Goal: Information Seeking & Learning: Learn about a topic

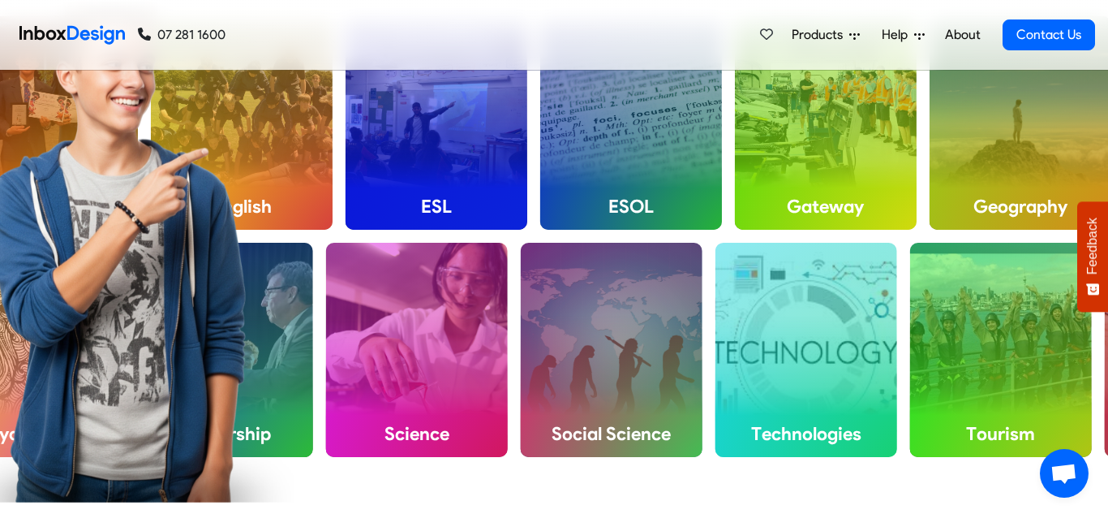
scroll to position [646, 0]
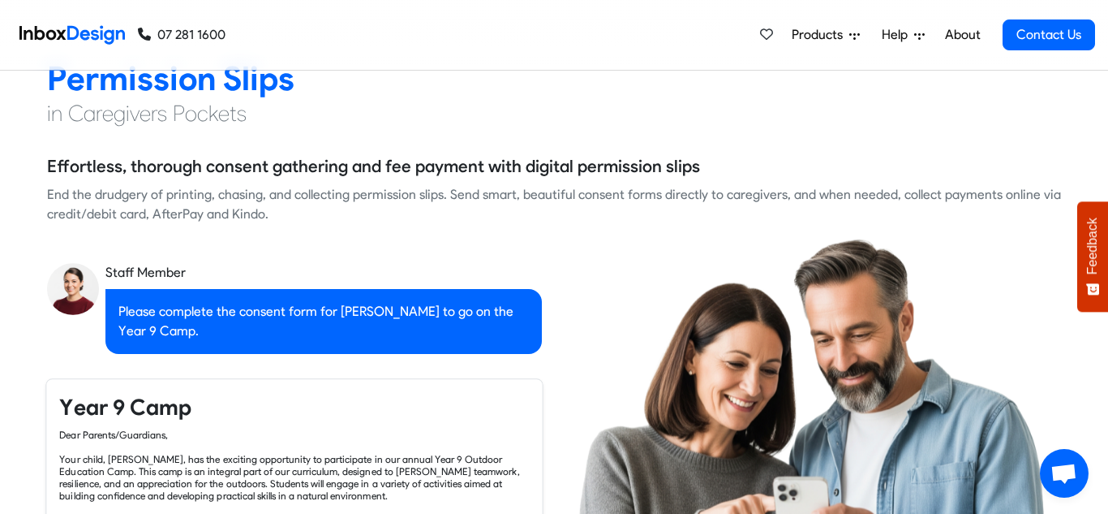
checkbox input "true"
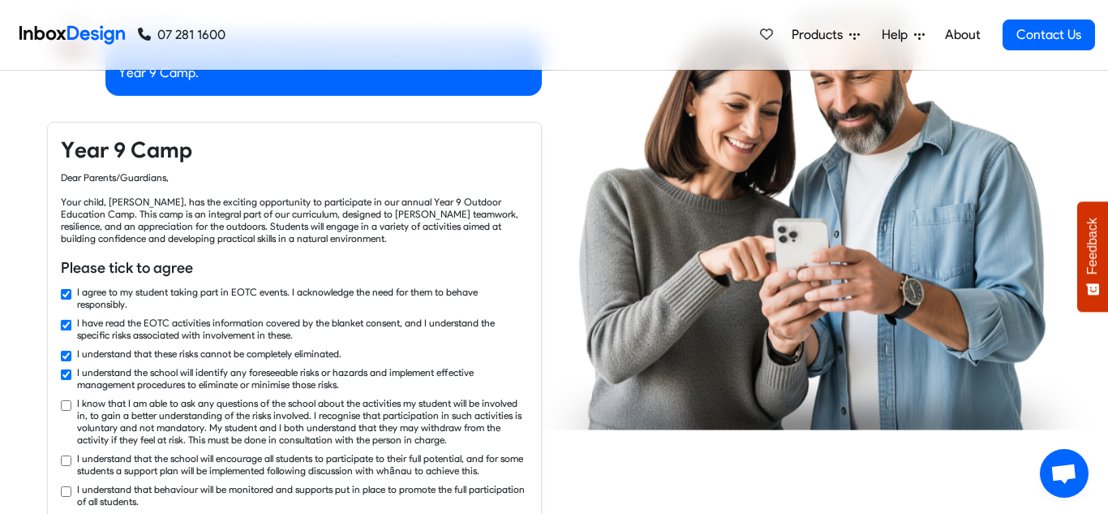
checkbox input "true"
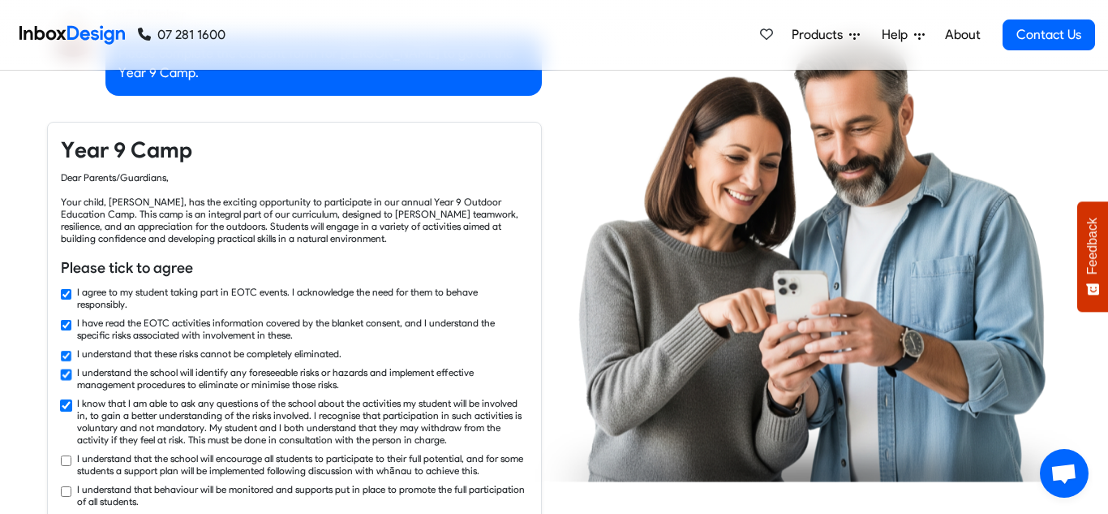
checkbox input "true"
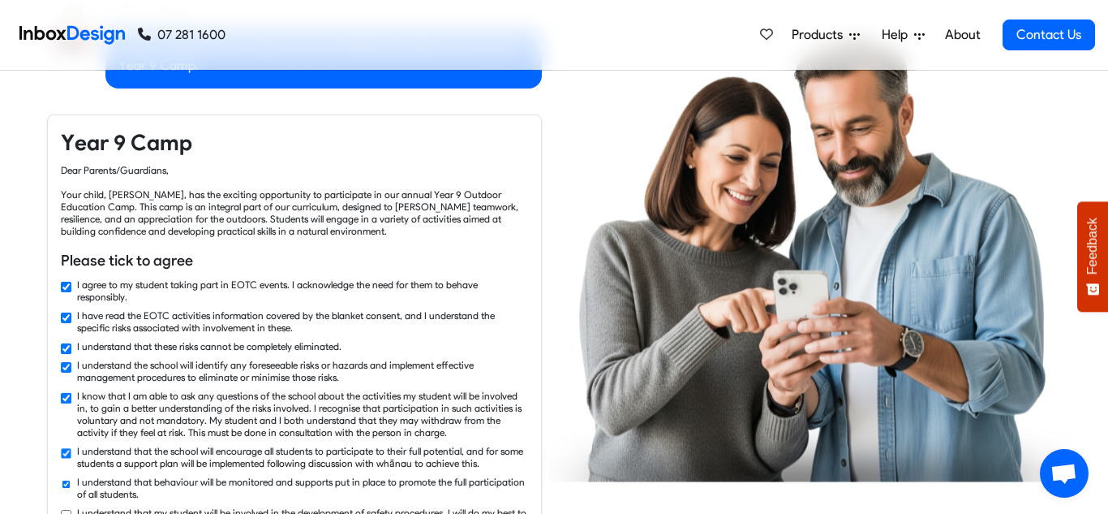
checkbox input "true"
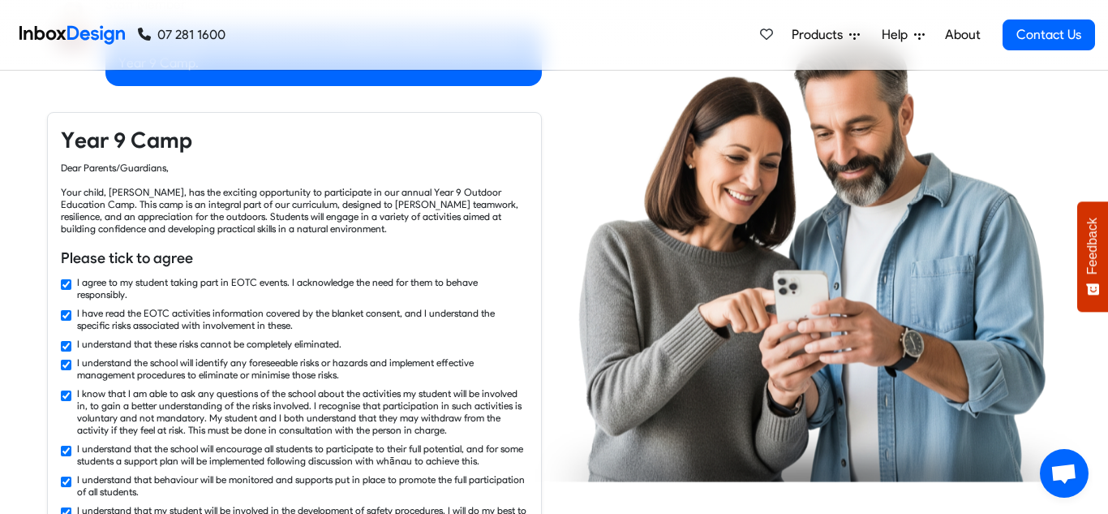
checkbox input "true"
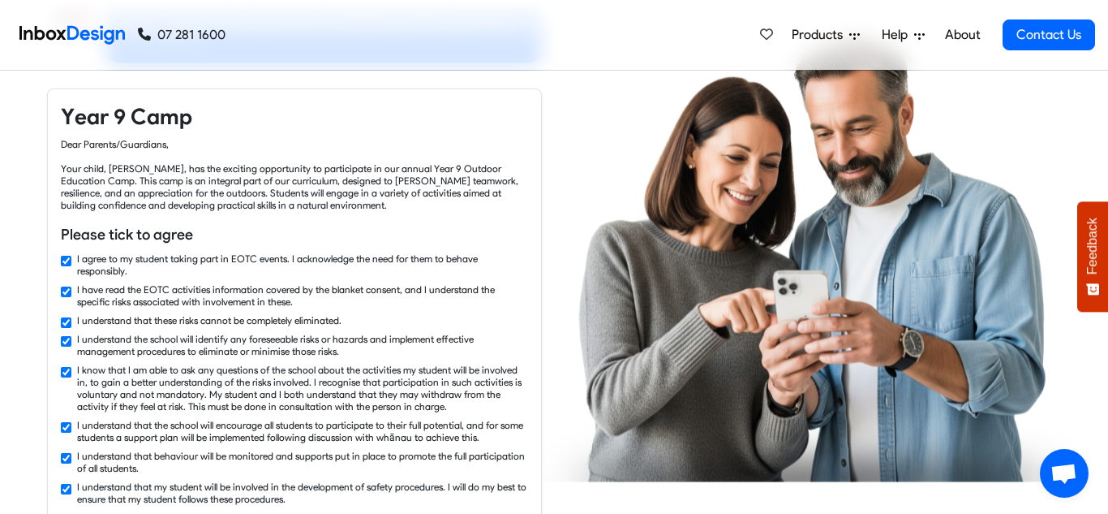
scroll to position [1513, 0]
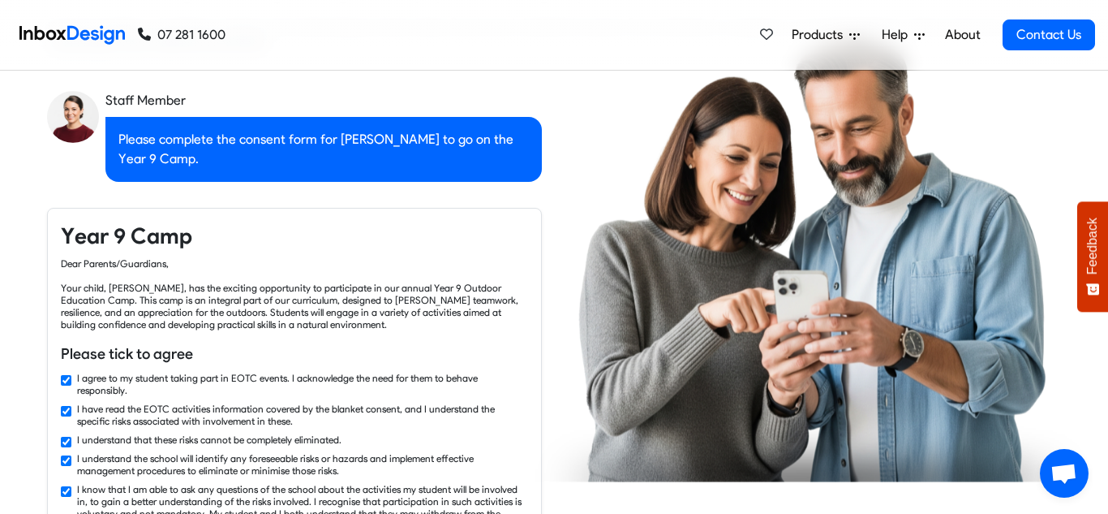
checkbox input "false"
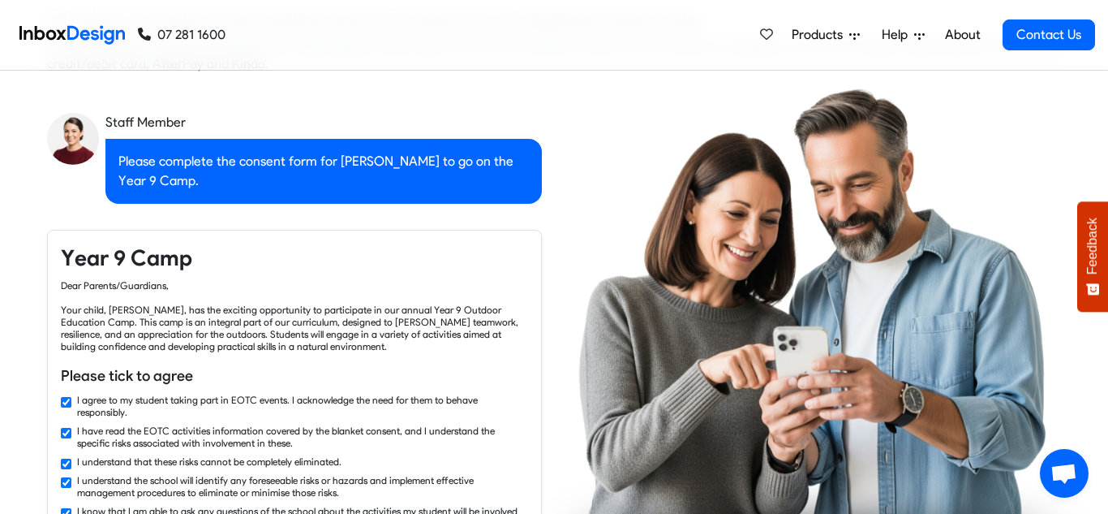
checkbox input "false"
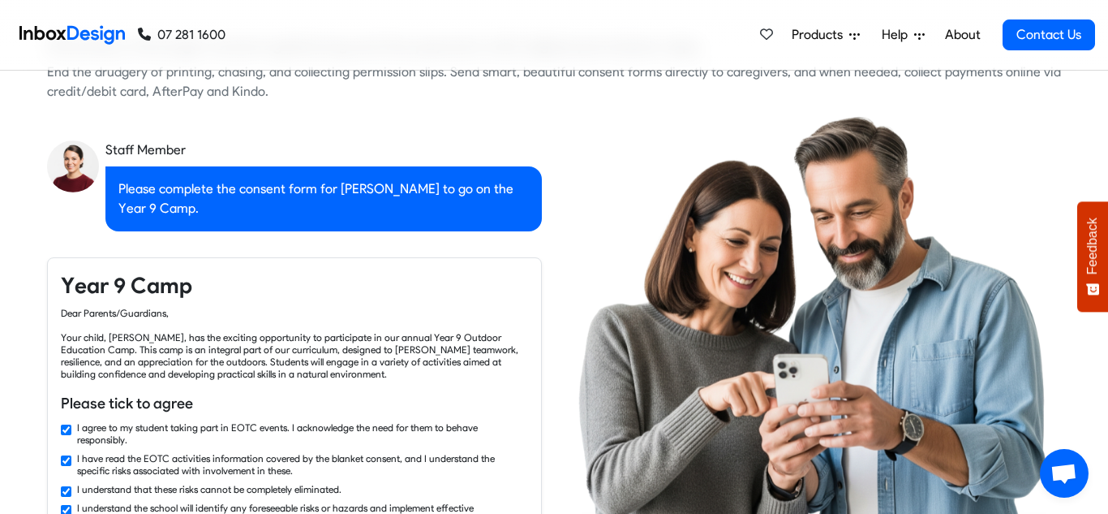
checkbox input "false"
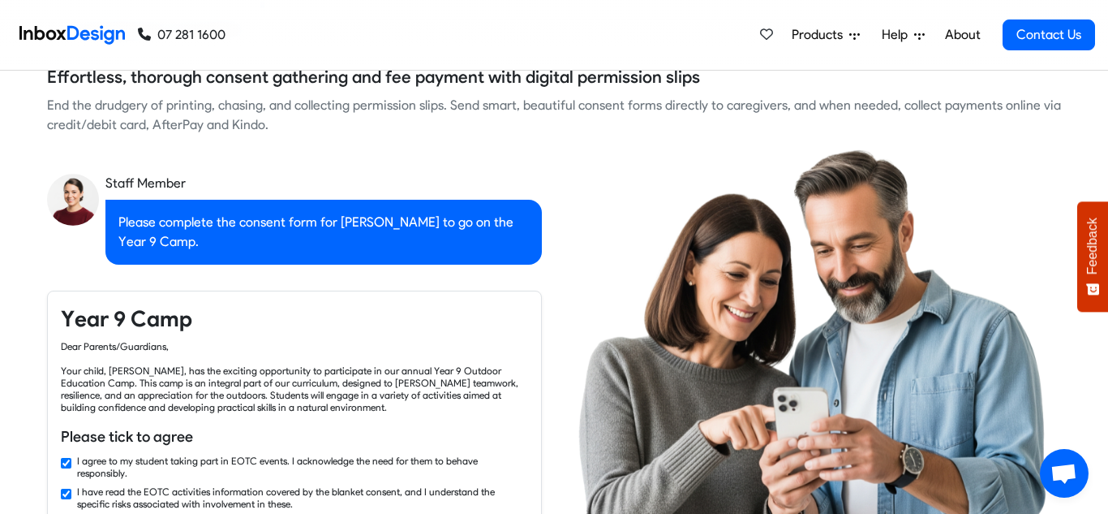
checkbox input "false"
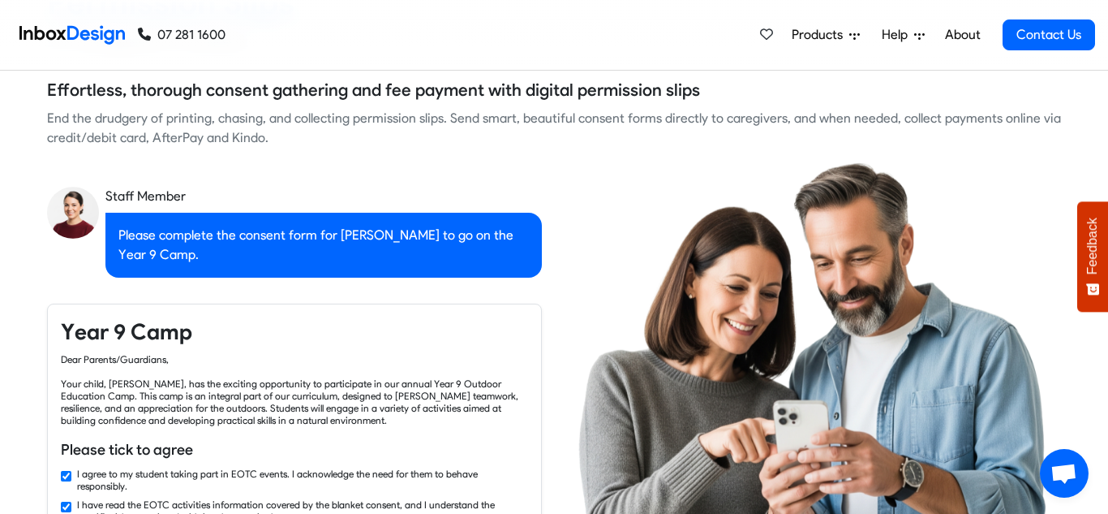
checkbox input "true"
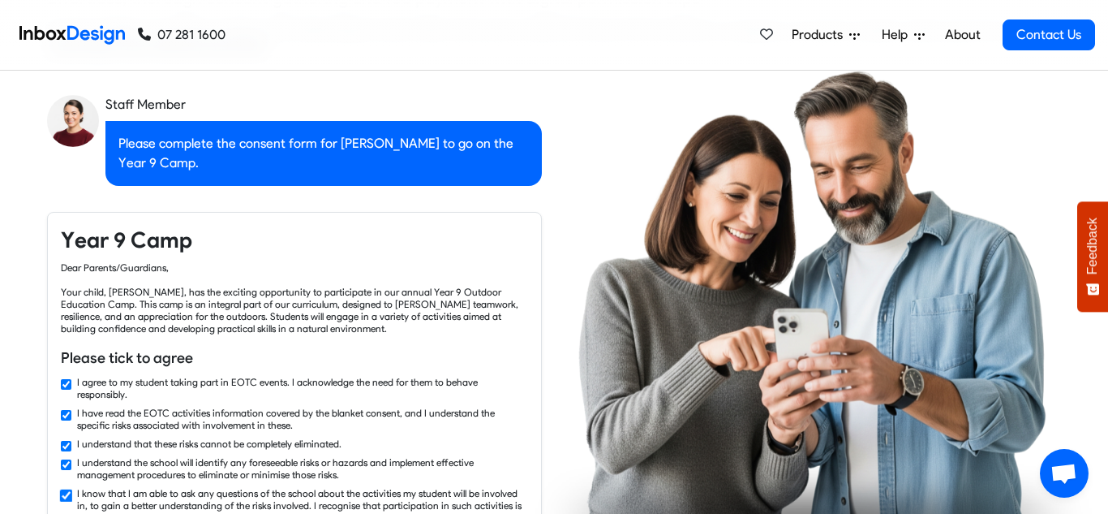
checkbox input "true"
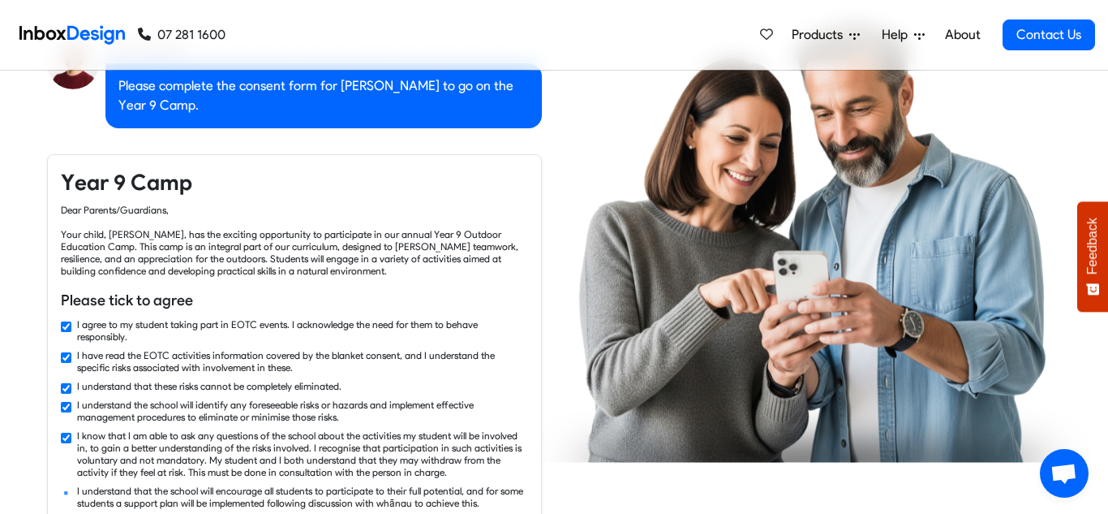
checkbox input "true"
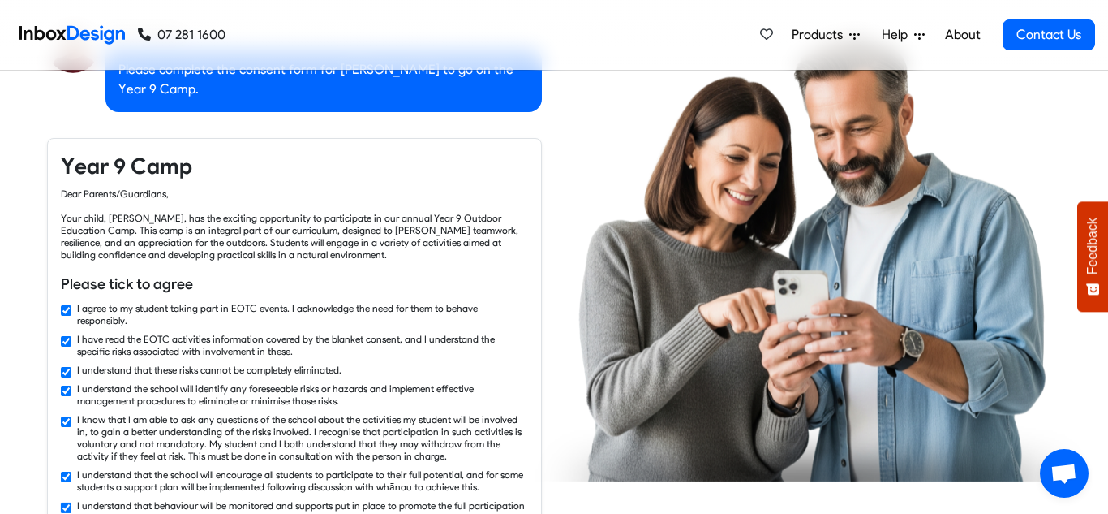
checkbox input "true"
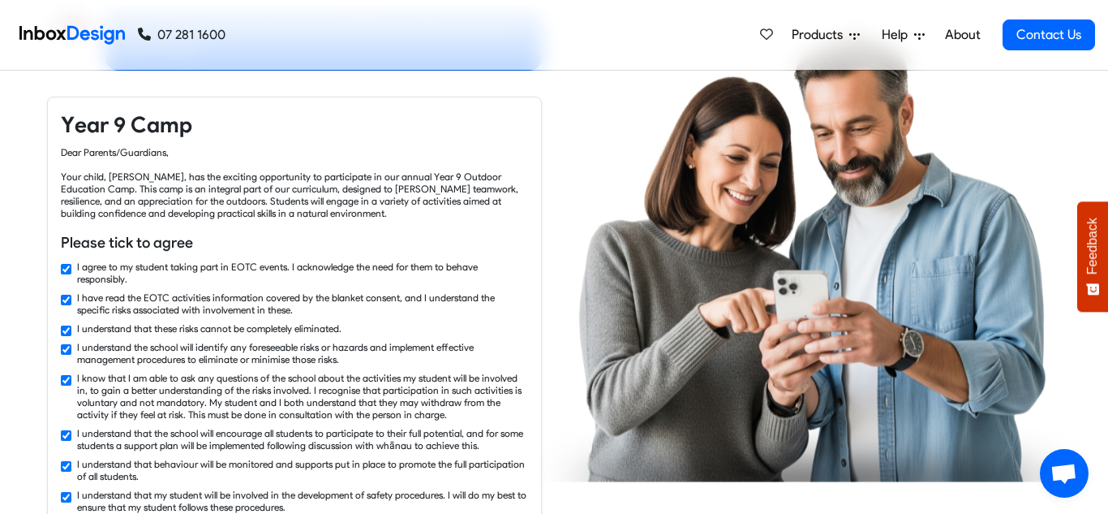
checkbox input "true"
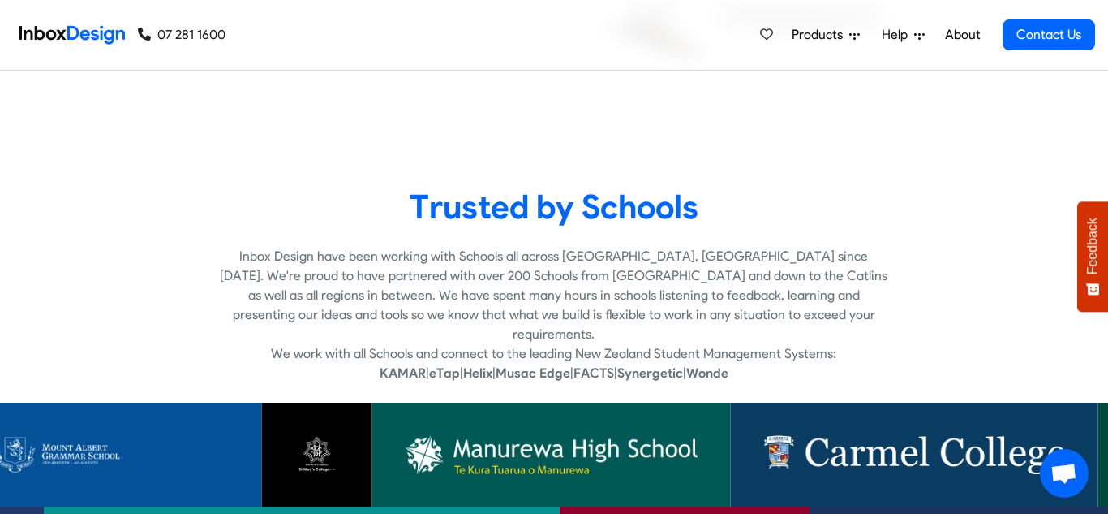
scroll to position [2866, 0]
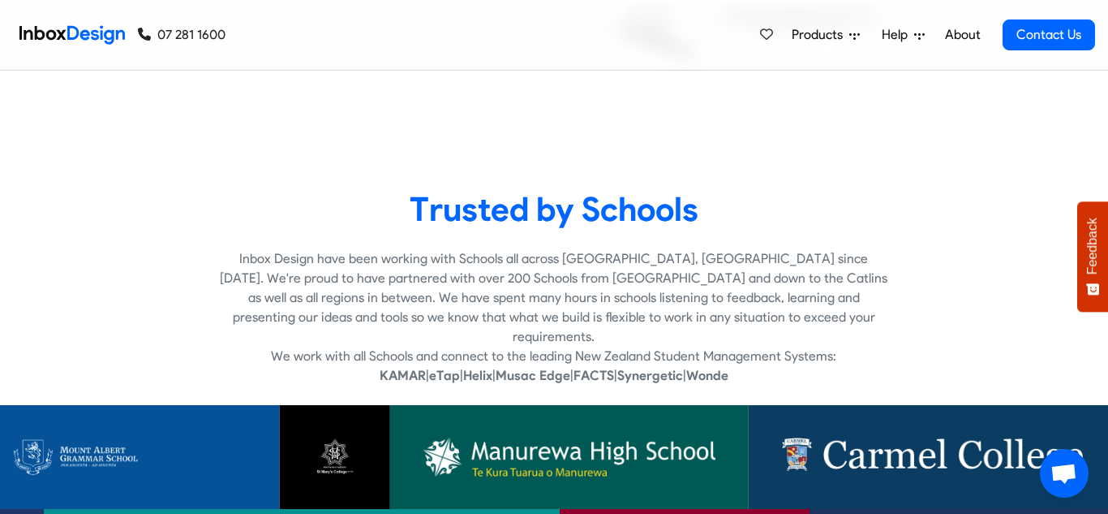
click at [217, 405] on link at bounding box center [130, 457] width 299 height 104
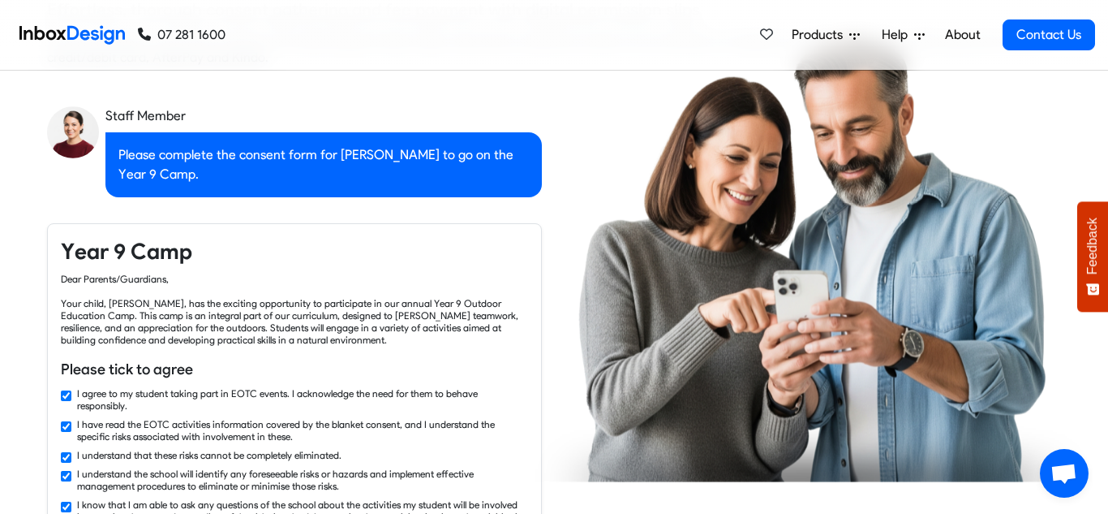
checkbox input "false"
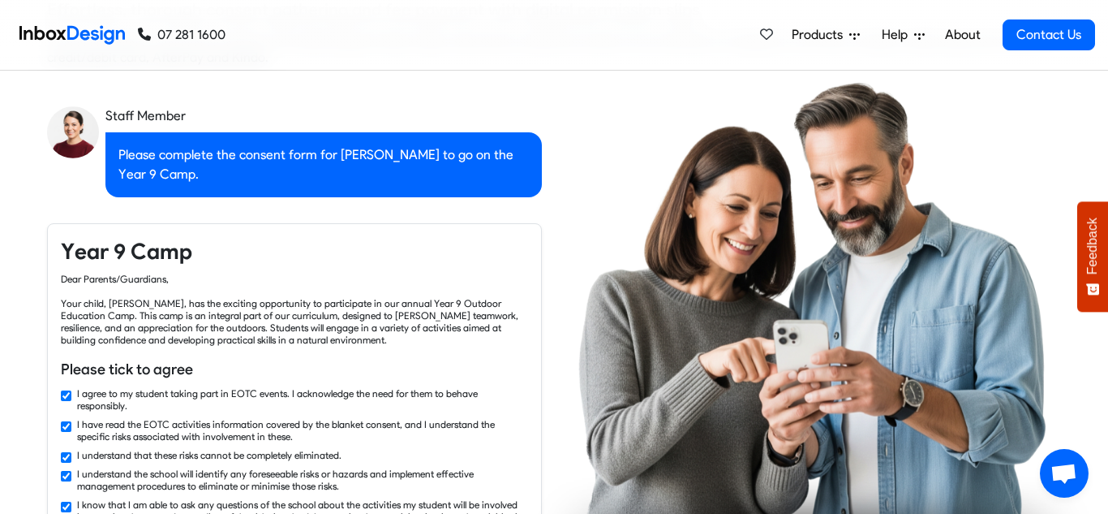
checkbox input "false"
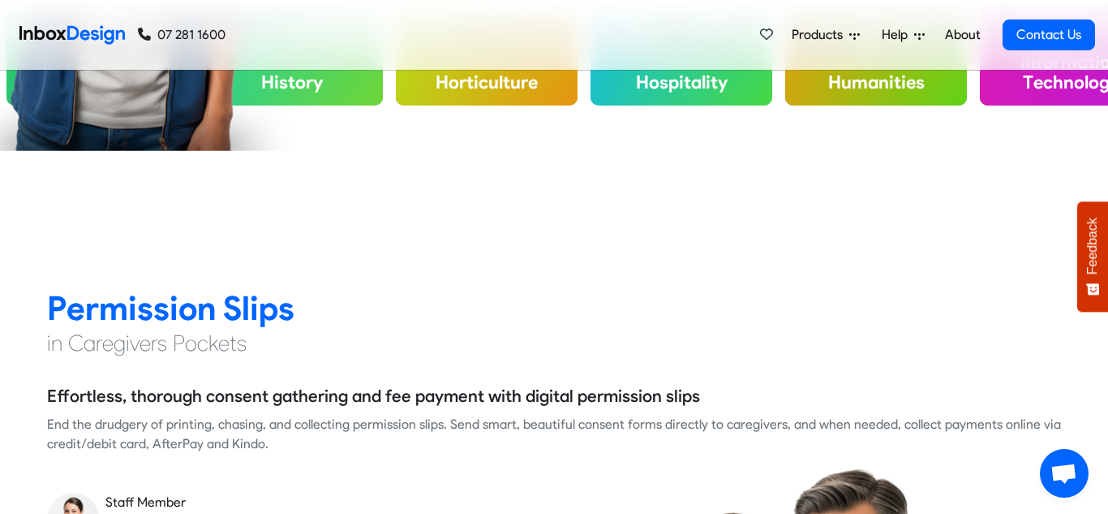
checkbox input "false"
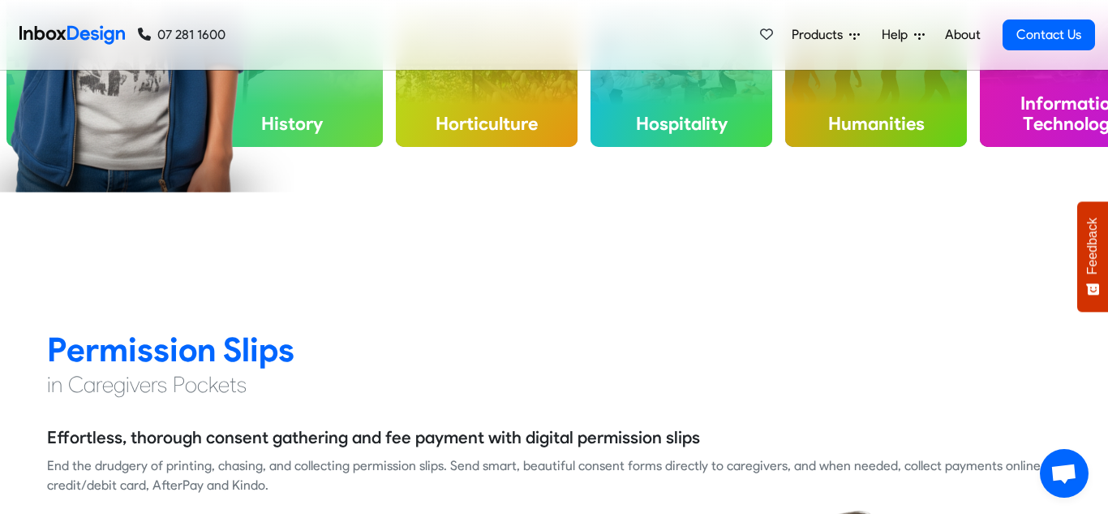
checkbox input "false"
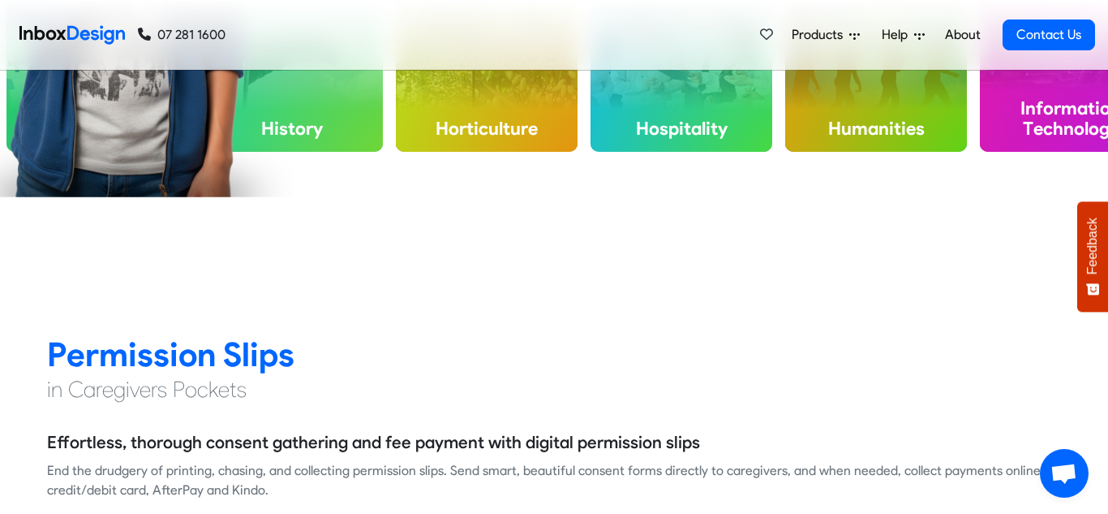
checkbox input "false"
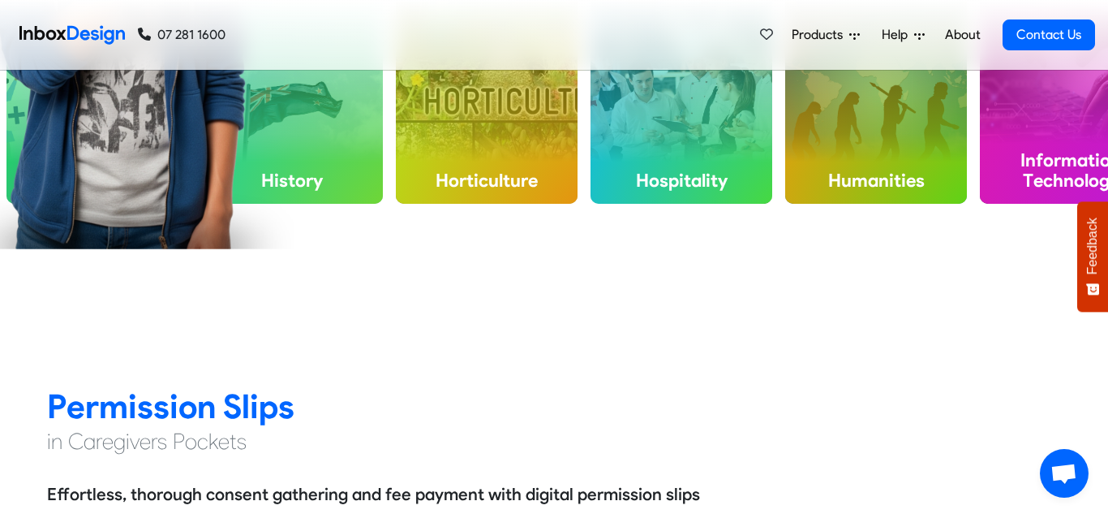
checkbox input "false"
click at [824, 41] on span "Products" at bounding box center [821, 34] width 58 height 19
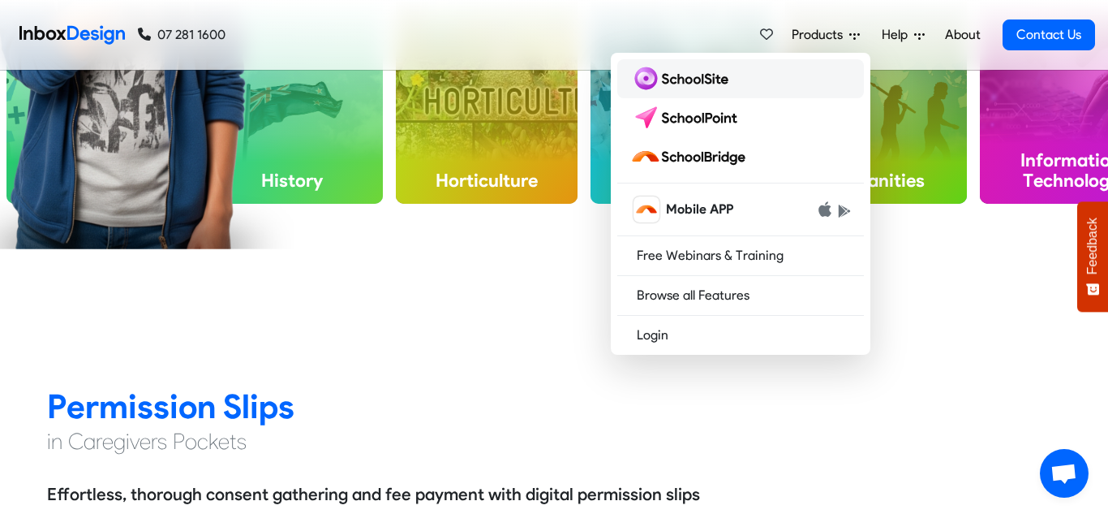
click at [781, 60] on link at bounding box center [740, 78] width 247 height 39
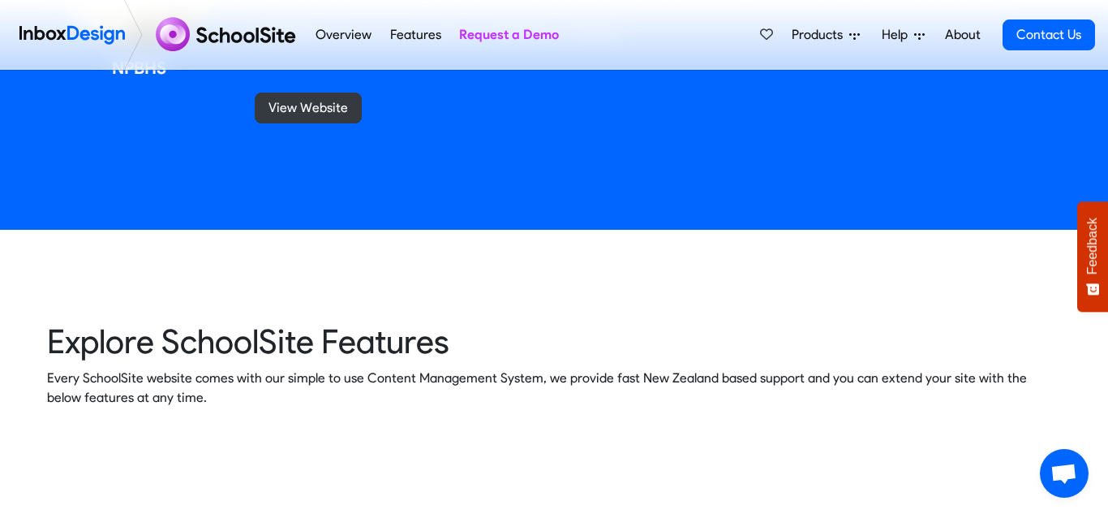
scroll to position [1813, 0]
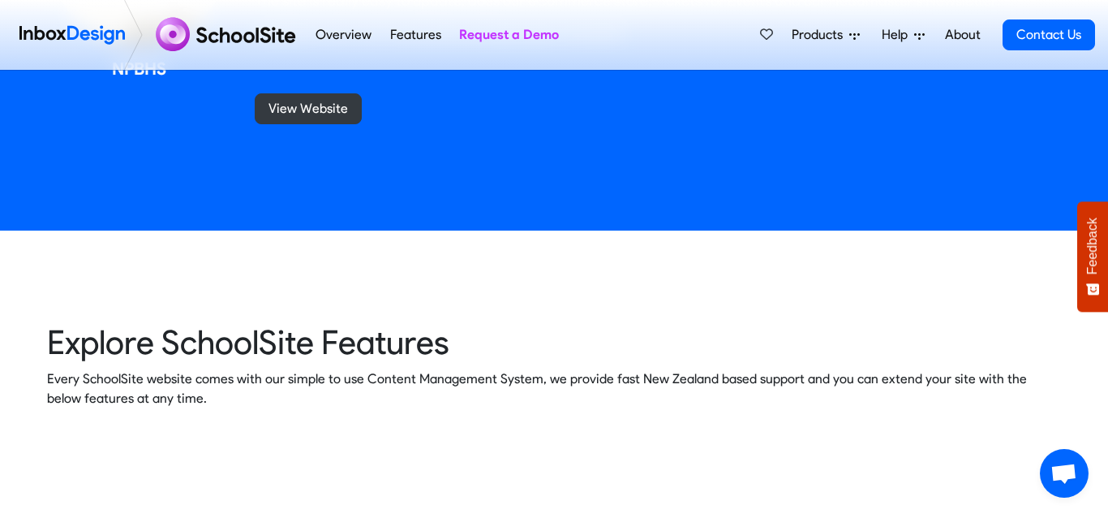
click at [806, 38] on span "Products" at bounding box center [821, 34] width 58 height 19
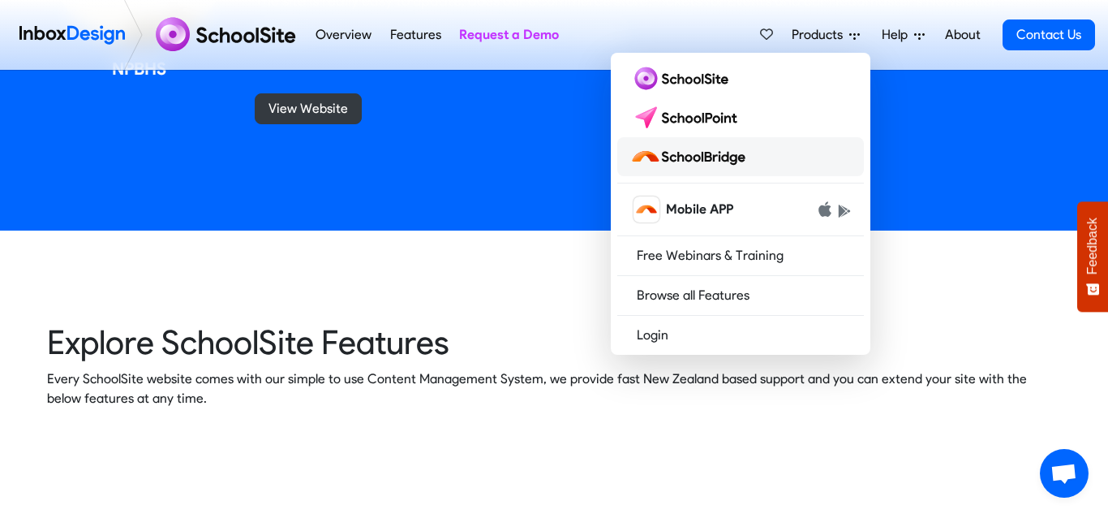
click at [675, 152] on img at bounding box center [691, 157] width 122 height 26
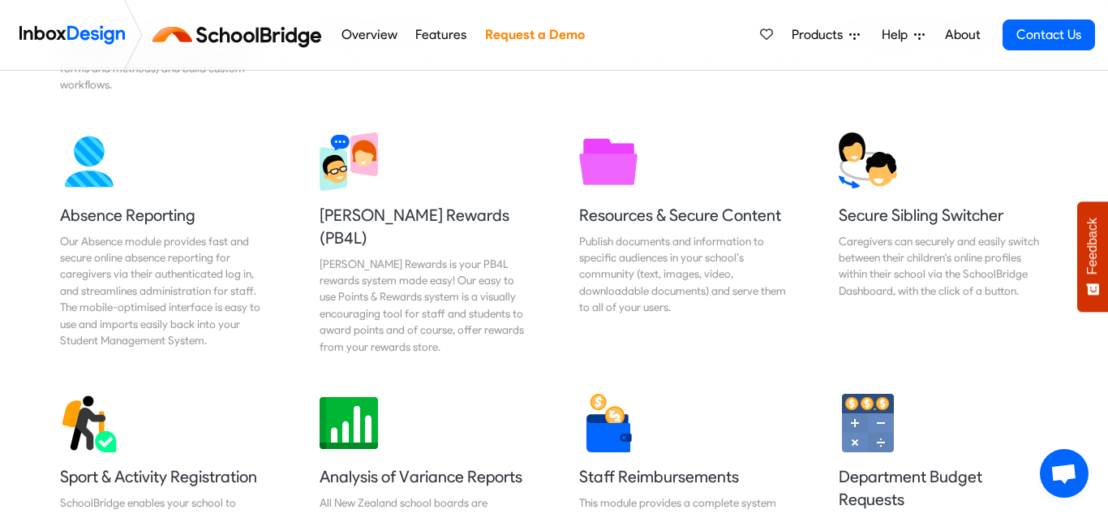
scroll to position [1045, 0]
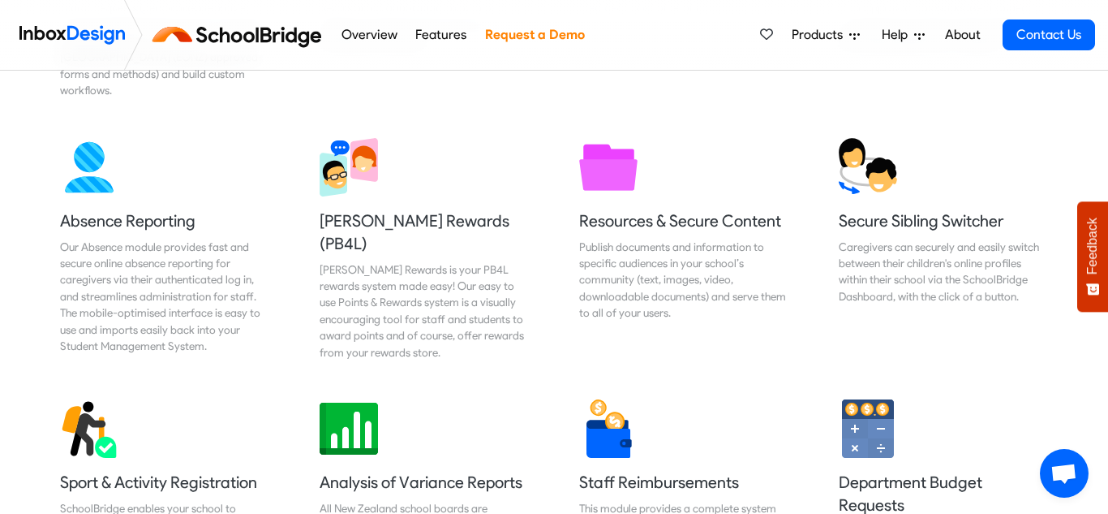
click at [817, 41] on span "Products" at bounding box center [821, 34] width 58 height 19
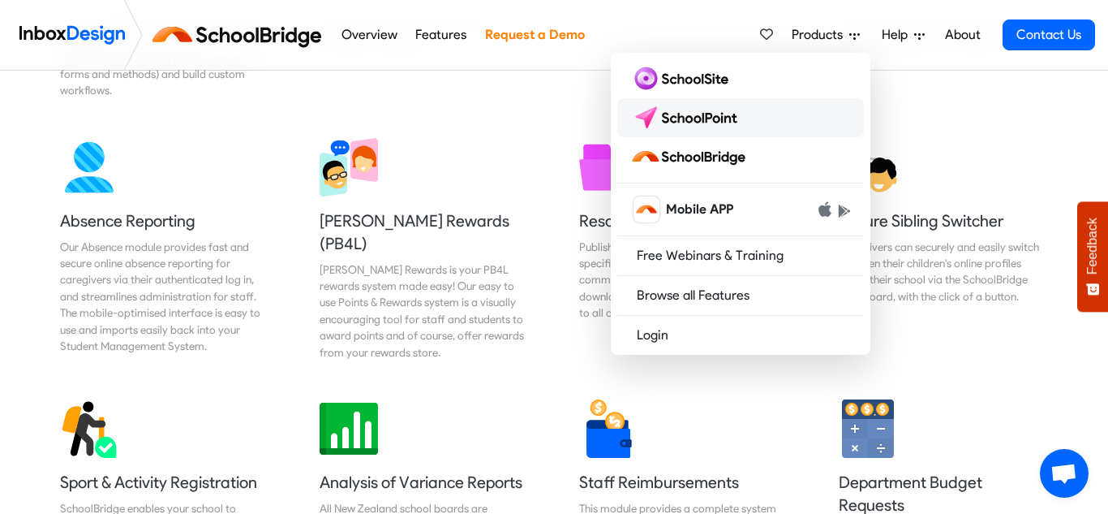
click at [777, 109] on link at bounding box center [740, 117] width 247 height 39
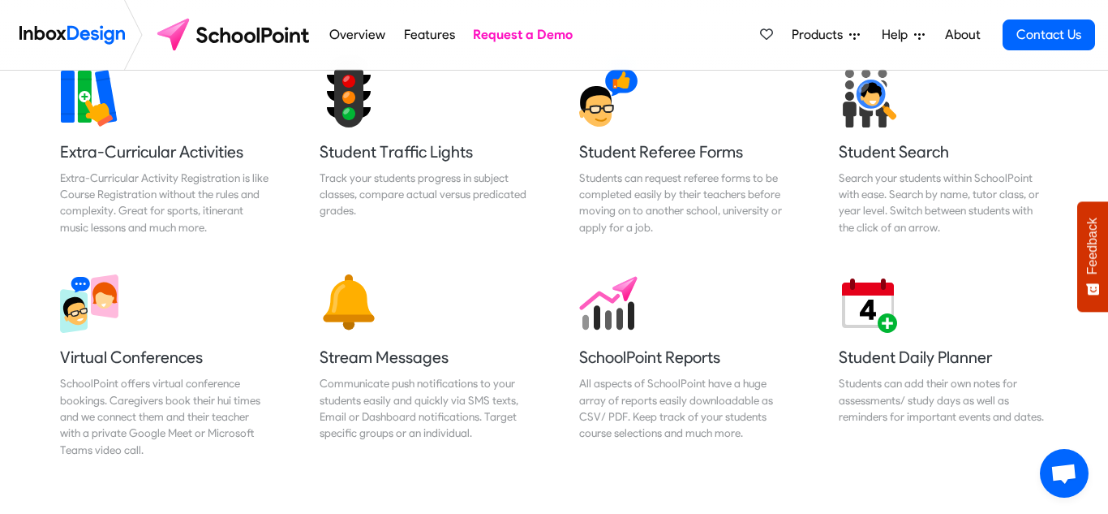
scroll to position [1172, 0]
